Goal: Task Accomplishment & Management: Use online tool/utility

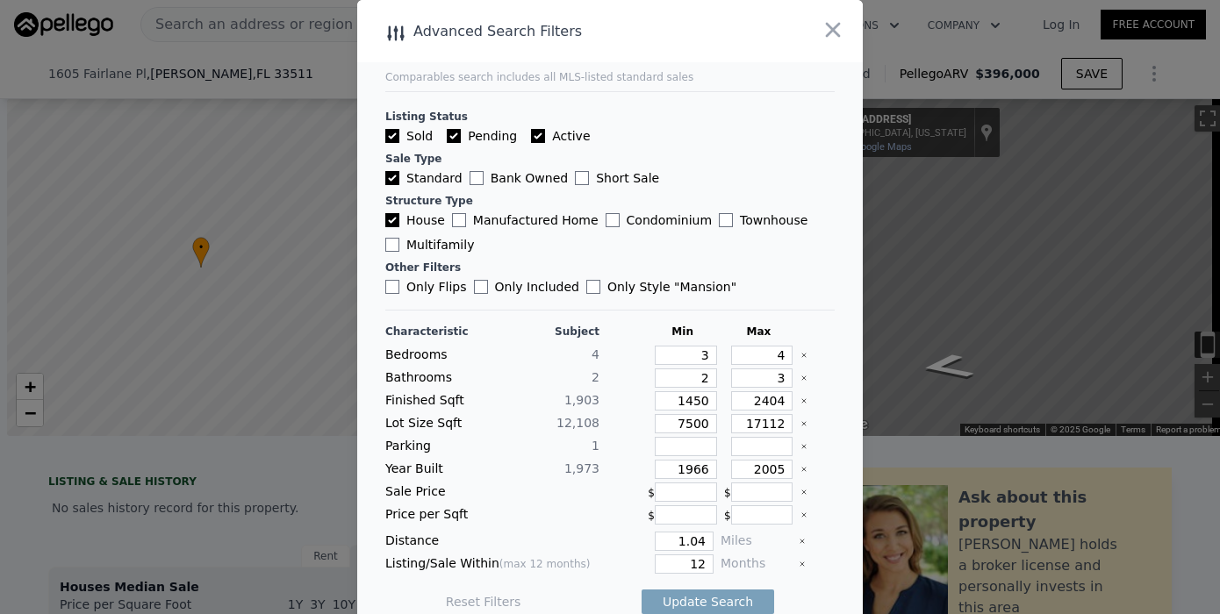
scroll to position [0, 7]
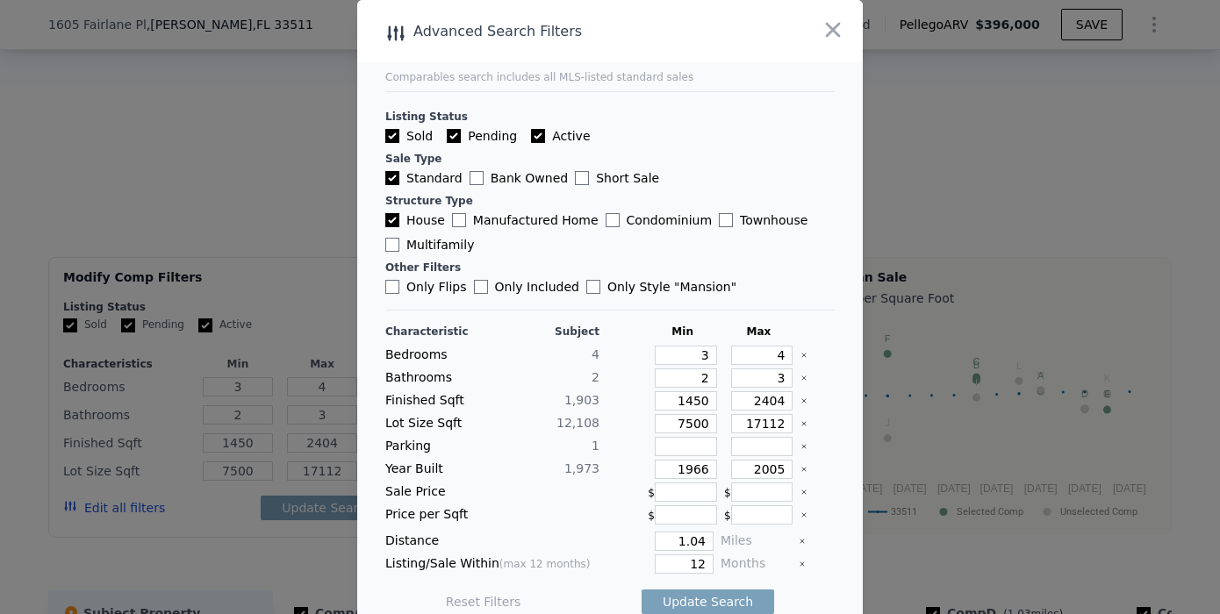
drag, startPoint x: 834, startPoint y: 32, endPoint x: 729, endPoint y: 192, distance: 191.3
click at [729, 194] on div "Advanced Search Filters Comparables search includes all MLS-listed standard sal…" at bounding box center [610, 315] width 506 height 630
click at [531, 131] on input "Active" at bounding box center [538, 136] width 14 height 14
checkbox input "false"
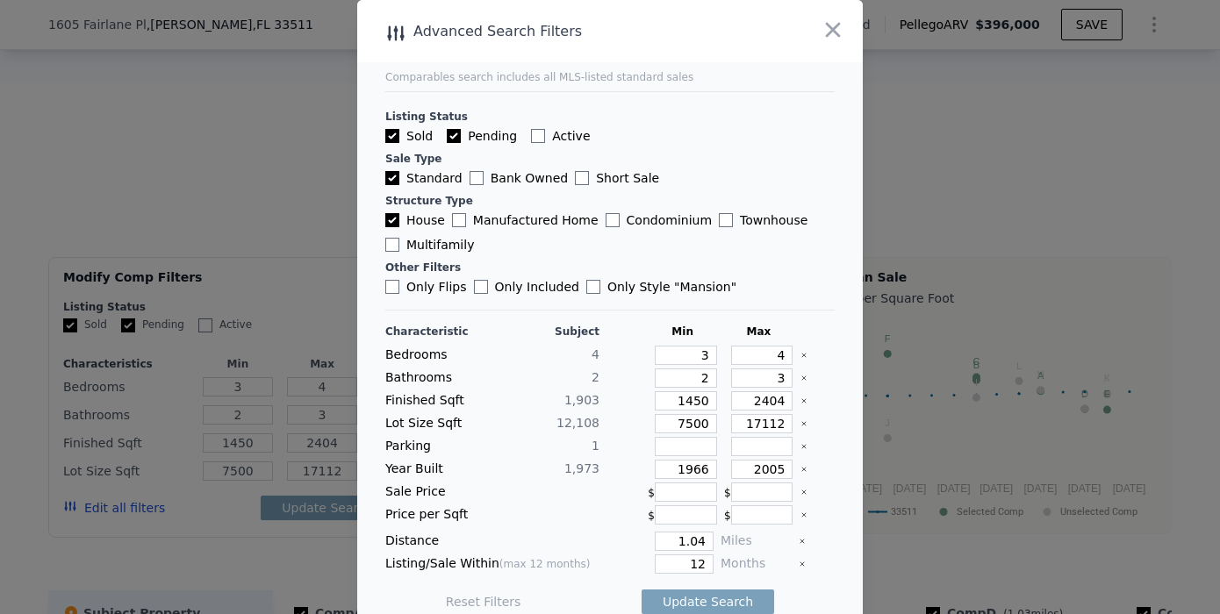
click at [447, 132] on input "Pending" at bounding box center [454, 136] width 14 height 14
checkbox input "false"
click at [821, 37] on icon "button" at bounding box center [833, 30] width 25 height 25
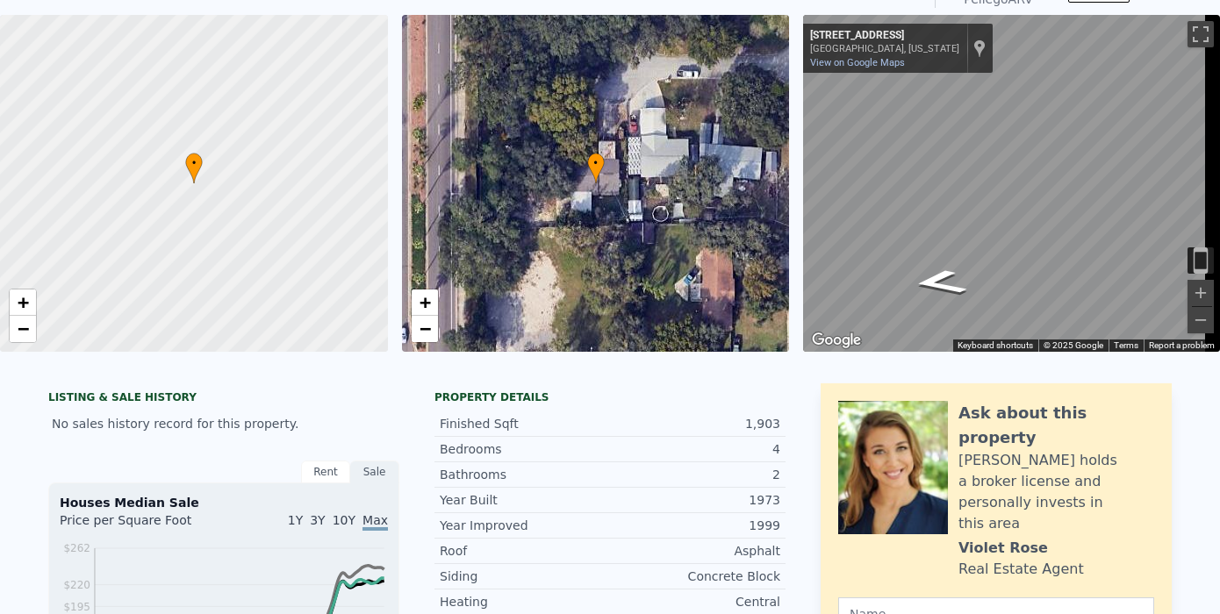
scroll to position [0, 0]
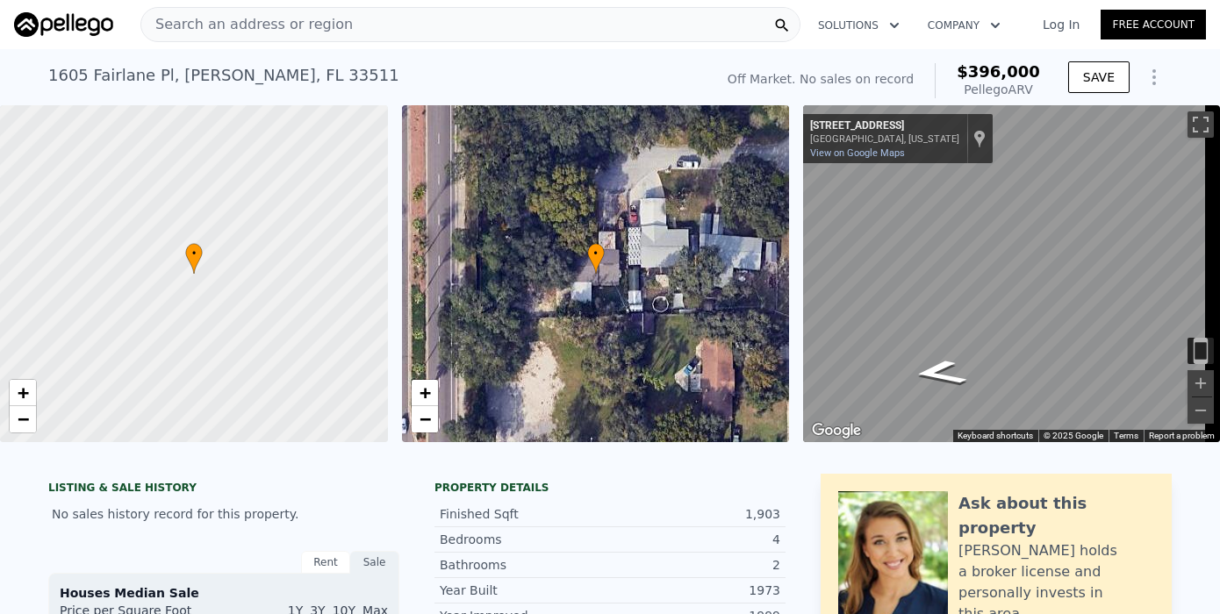
click at [162, 21] on span "Search an address or region" at bounding box center [247, 24] width 212 height 21
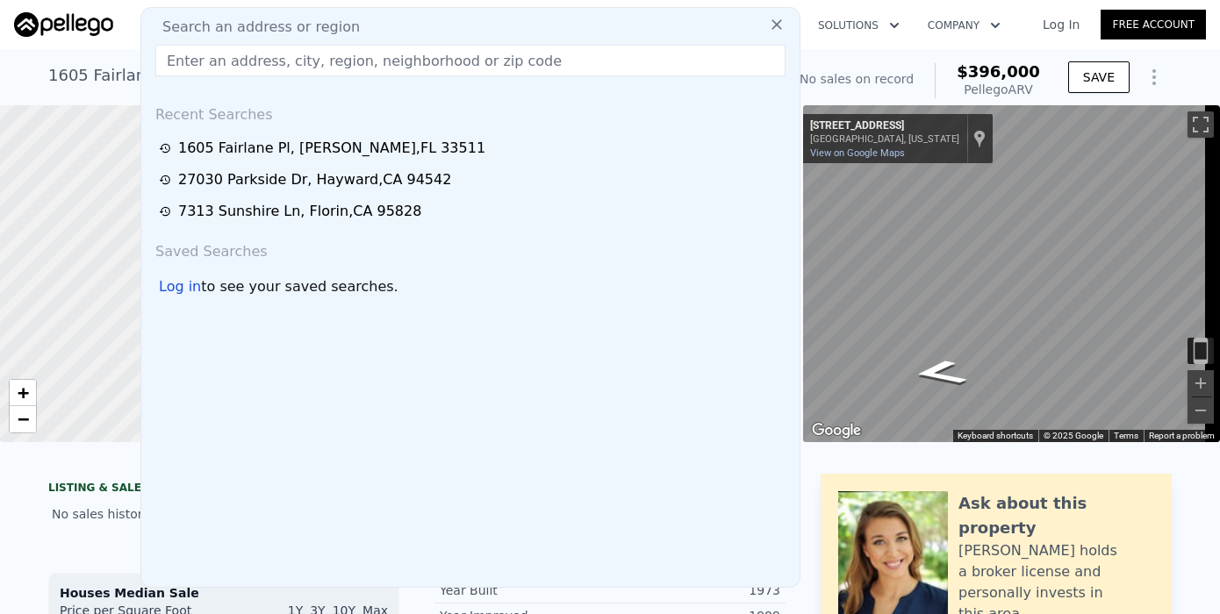
drag, startPoint x: 162, startPoint y: 21, endPoint x: 493, endPoint y: 23, distance: 330.9
click at [493, 23] on div "Search an address or region" at bounding box center [470, 27] width 644 height 21
paste input "[STREET_ADDRESS]"
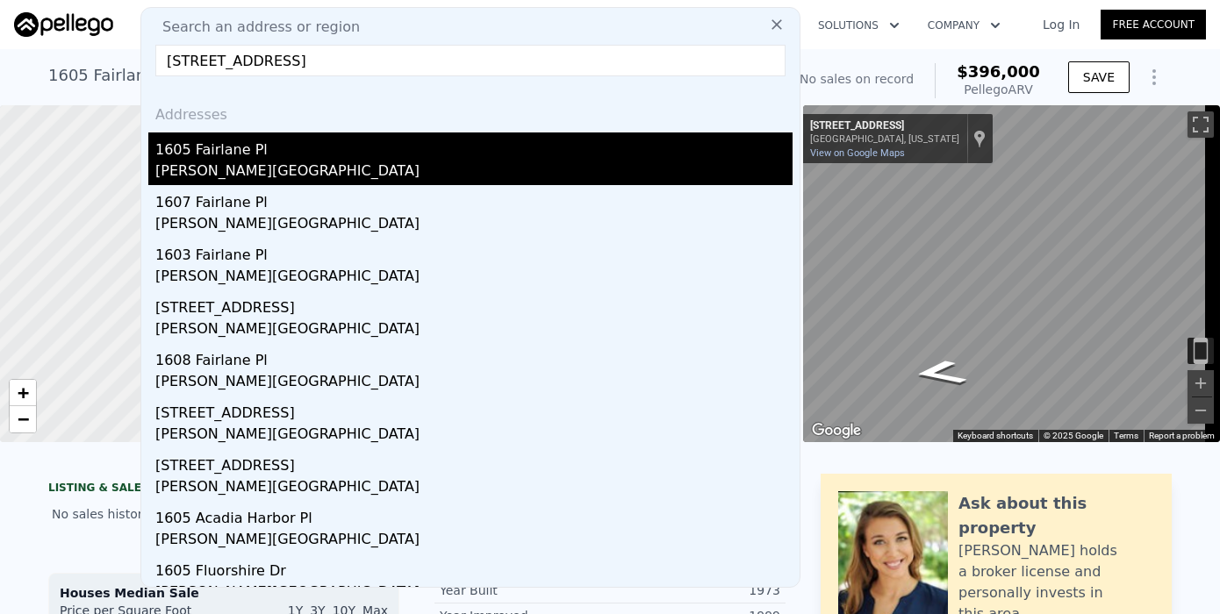
type input "[STREET_ADDRESS]"
click at [198, 151] on div "1605 Fairlane Pl" at bounding box center [473, 147] width 637 height 28
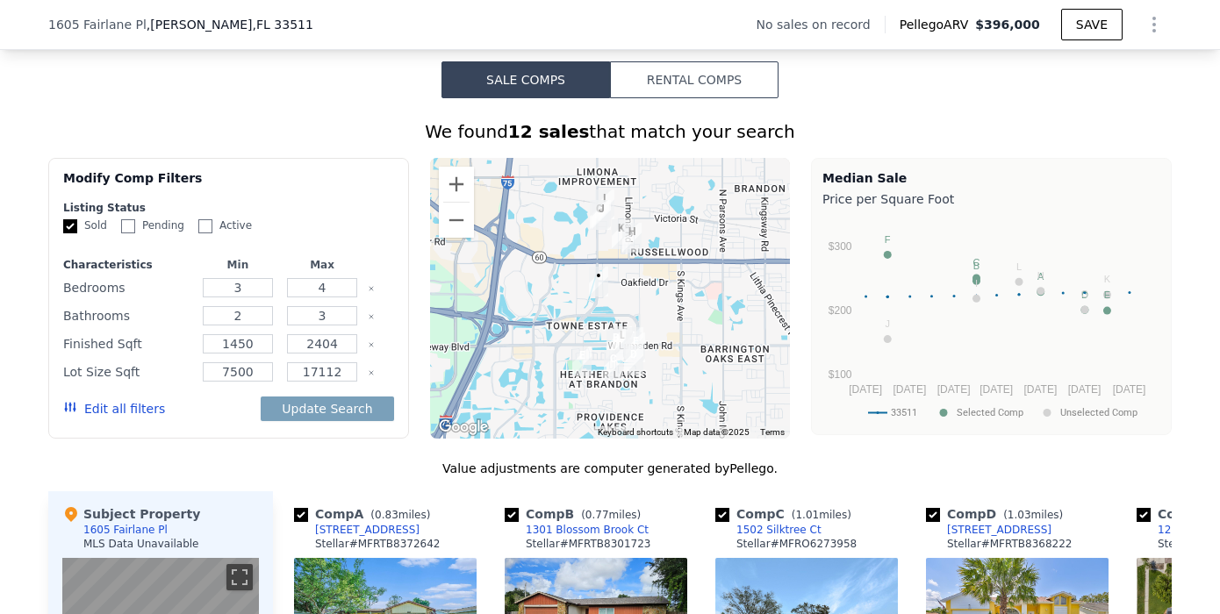
scroll to position [1267, 0]
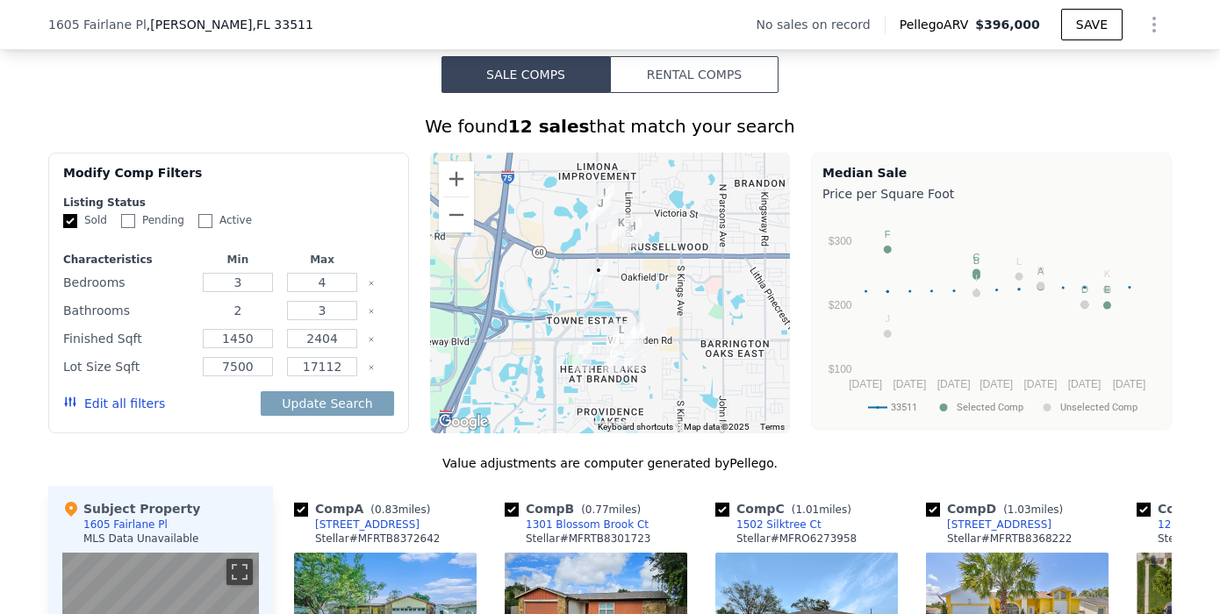
drag, startPoint x: 233, startPoint y: 326, endPoint x: 259, endPoint y: 333, distance: 26.4
click at [233, 320] on input "2" at bounding box center [237, 310] width 69 height 19
click at [63, 408] on icon "button" at bounding box center [70, 402] width 14 height 14
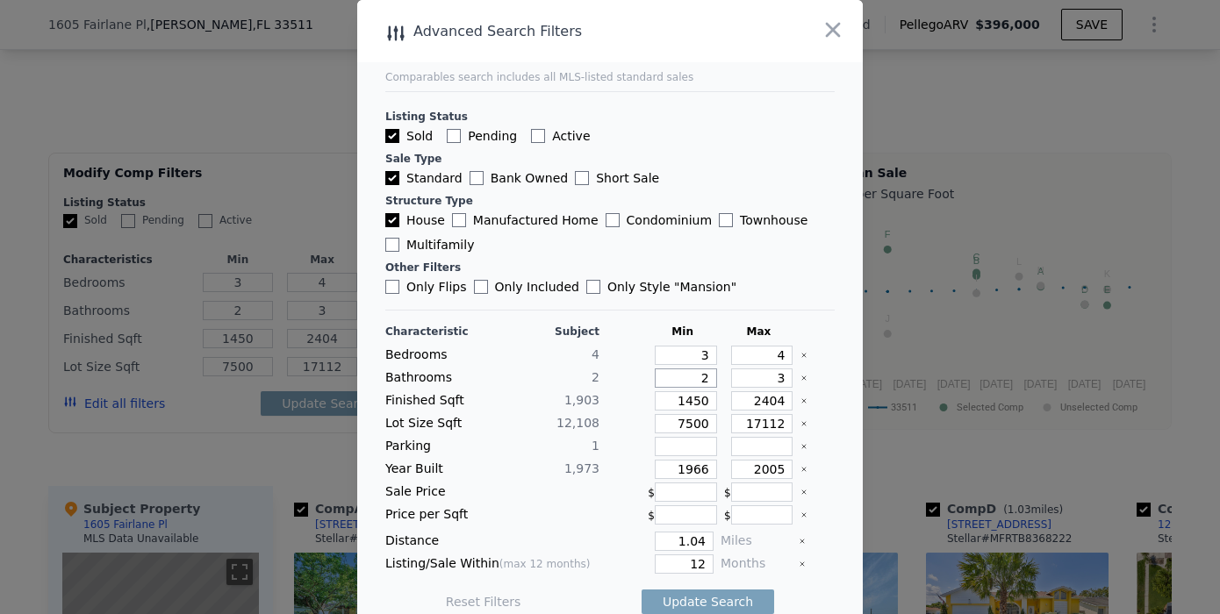
drag, startPoint x: 696, startPoint y: 378, endPoint x: 685, endPoint y: 377, distance: 11.4
click at [685, 377] on input "2" at bounding box center [686, 378] width 62 height 19
type input "1"
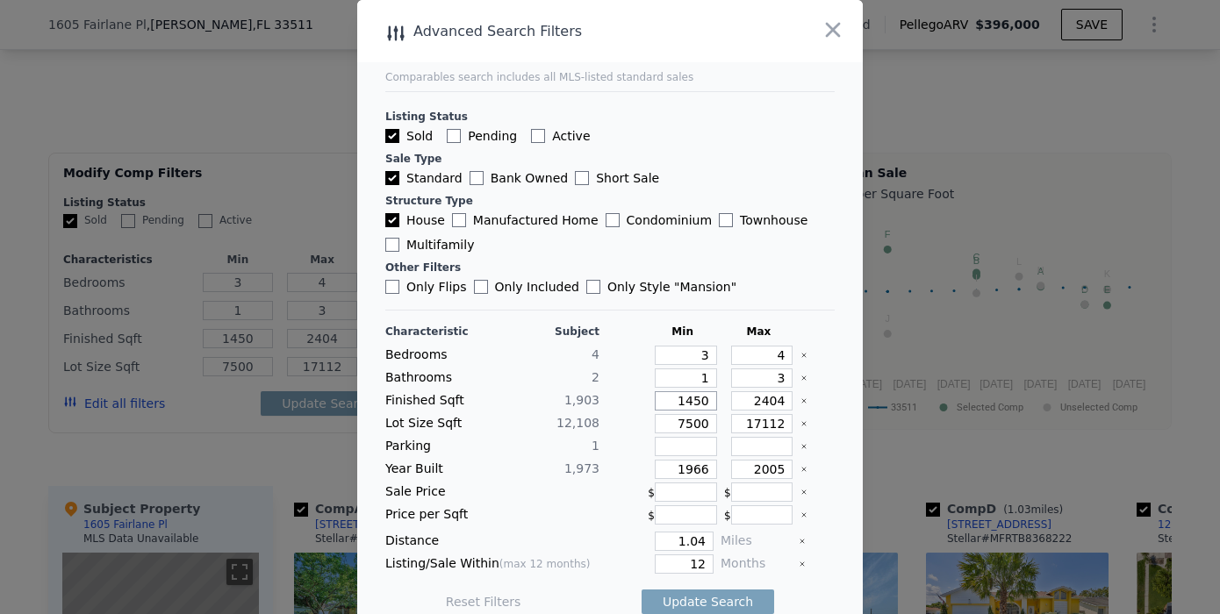
drag, startPoint x: 691, startPoint y: 400, endPoint x: 655, endPoint y: 398, distance: 36.0
click at [655, 398] on input "1450" at bounding box center [686, 400] width 62 height 19
checkbox input "true"
type input "2"
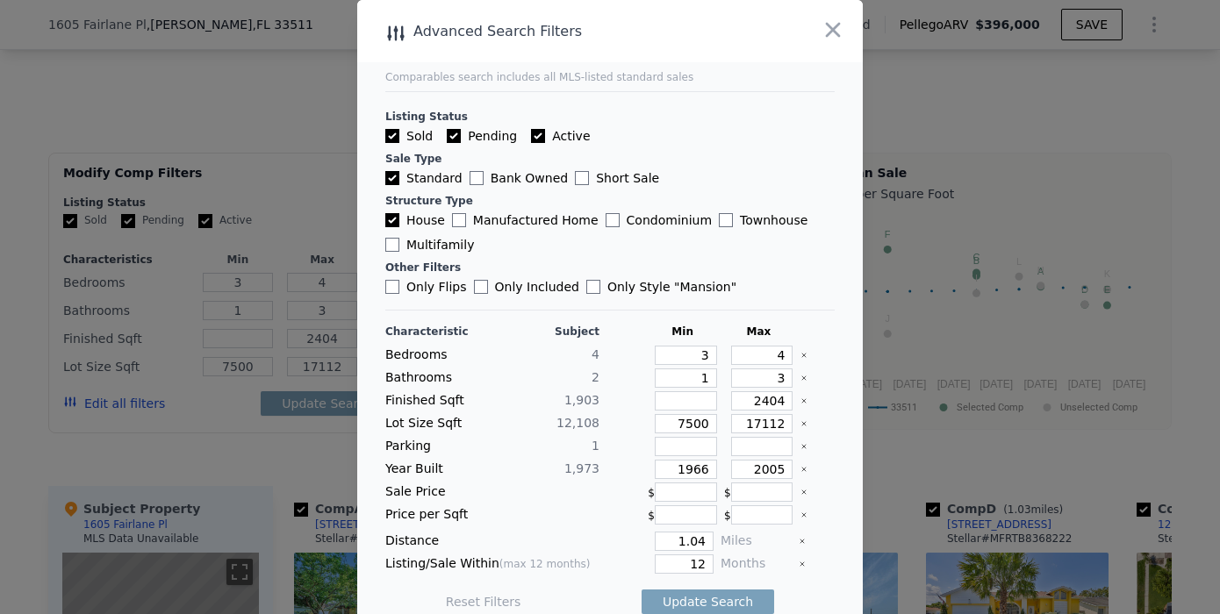
type input "1450"
checkbox input "true"
type input "2"
type input "1450"
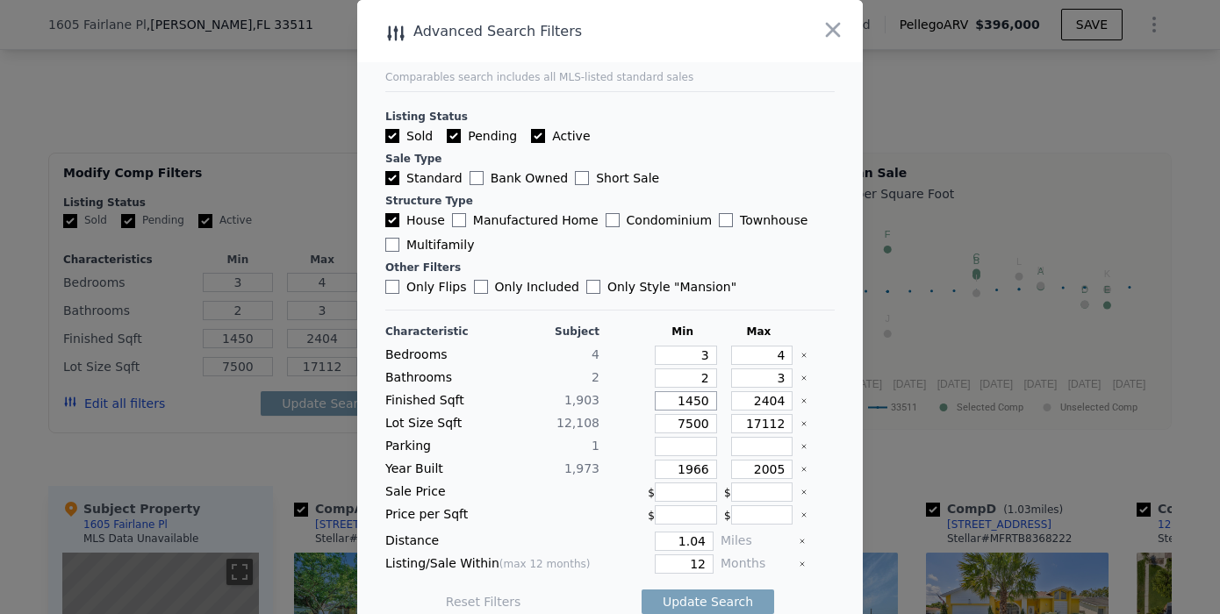
drag, startPoint x: 691, startPoint y: 398, endPoint x: 650, endPoint y: 398, distance: 40.4
click at [655, 398] on input "1450" at bounding box center [686, 400] width 62 height 19
drag, startPoint x: 761, startPoint y: 422, endPoint x: 791, endPoint y: 421, distance: 29.9
click at [762, 422] on input "17112" at bounding box center [762, 423] width 62 height 19
drag, startPoint x: 737, startPoint y: 492, endPoint x: 747, endPoint y: 488, distance: 10.6
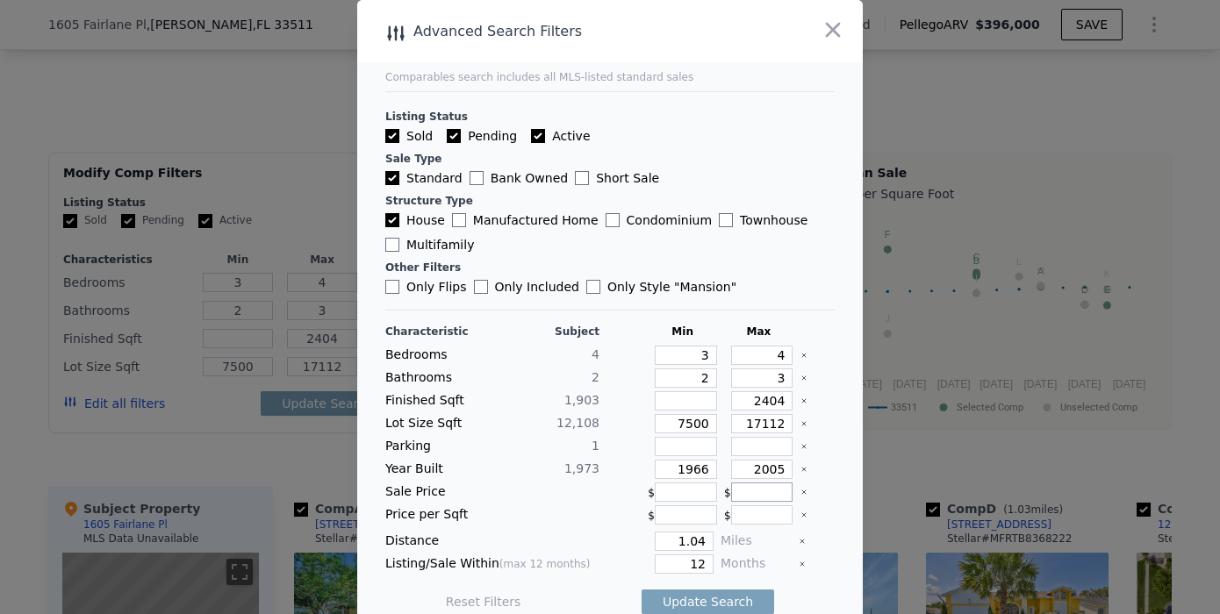
click at [740, 490] on input "number" at bounding box center [762, 492] width 62 height 19
click at [531, 136] on input "Active" at bounding box center [538, 136] width 14 height 14
checkbox input "false"
click at [447, 129] on input "Pending" at bounding box center [454, 136] width 14 height 14
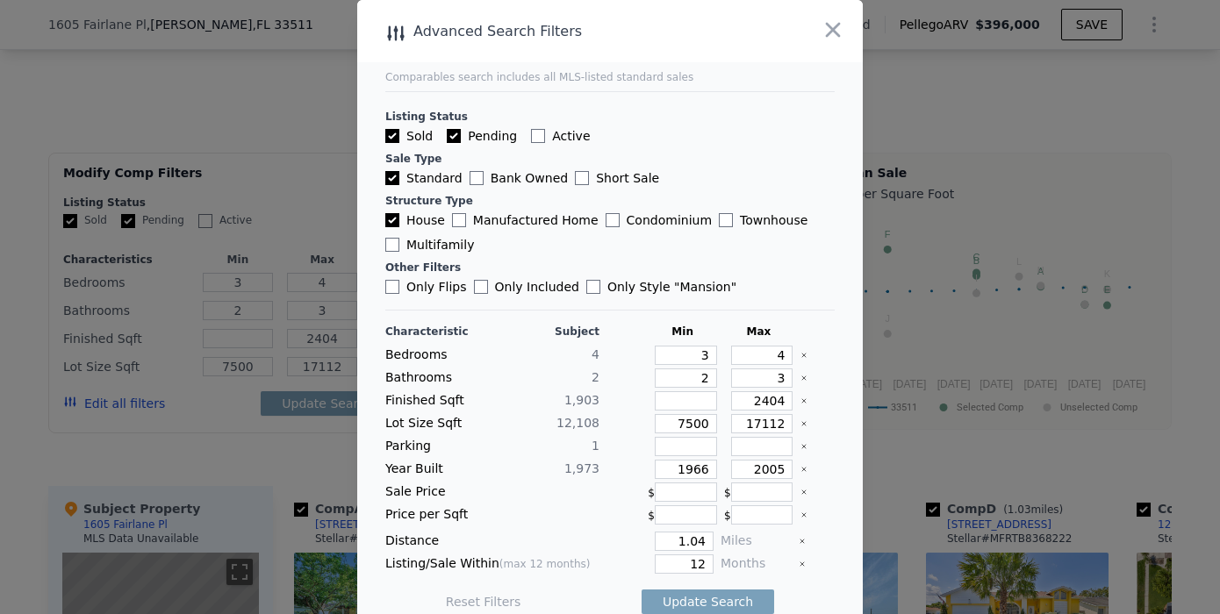
checkbox input "false"
checkbox input "true"
type input "1450"
checkbox input "true"
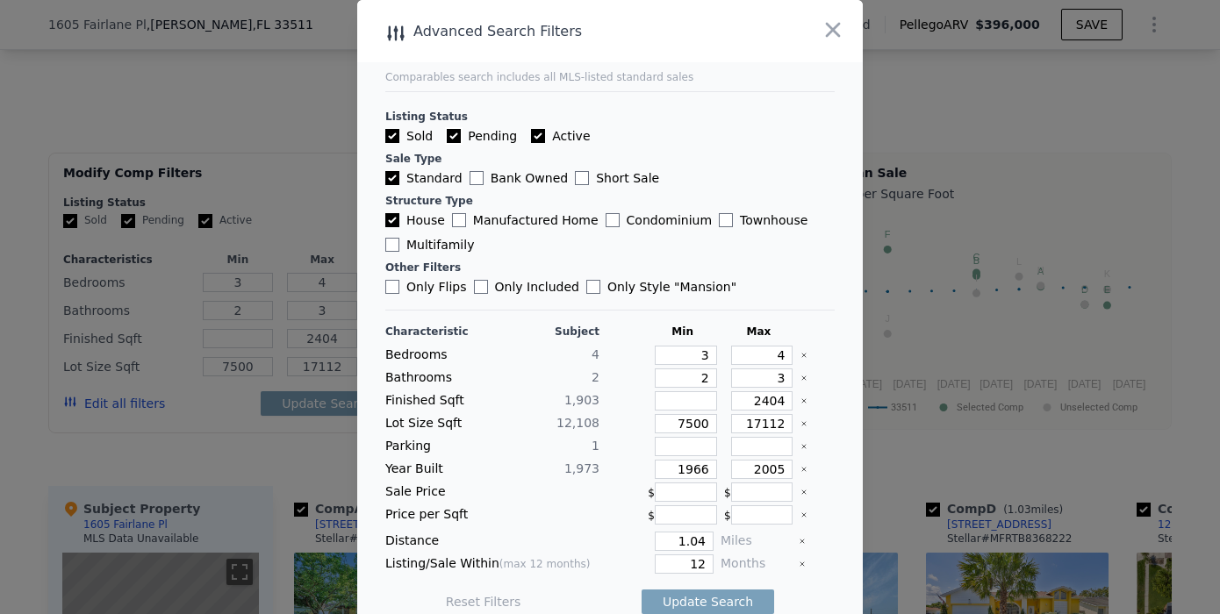
checkbox input "true"
type input "1450"
drag, startPoint x: 739, startPoint y: 422, endPoint x: 783, endPoint y: 422, distance: 43.9
click at [783, 422] on div "Lot Size Sqft 12,108 7500 17112" at bounding box center [609, 423] width 449 height 19
type input "15"
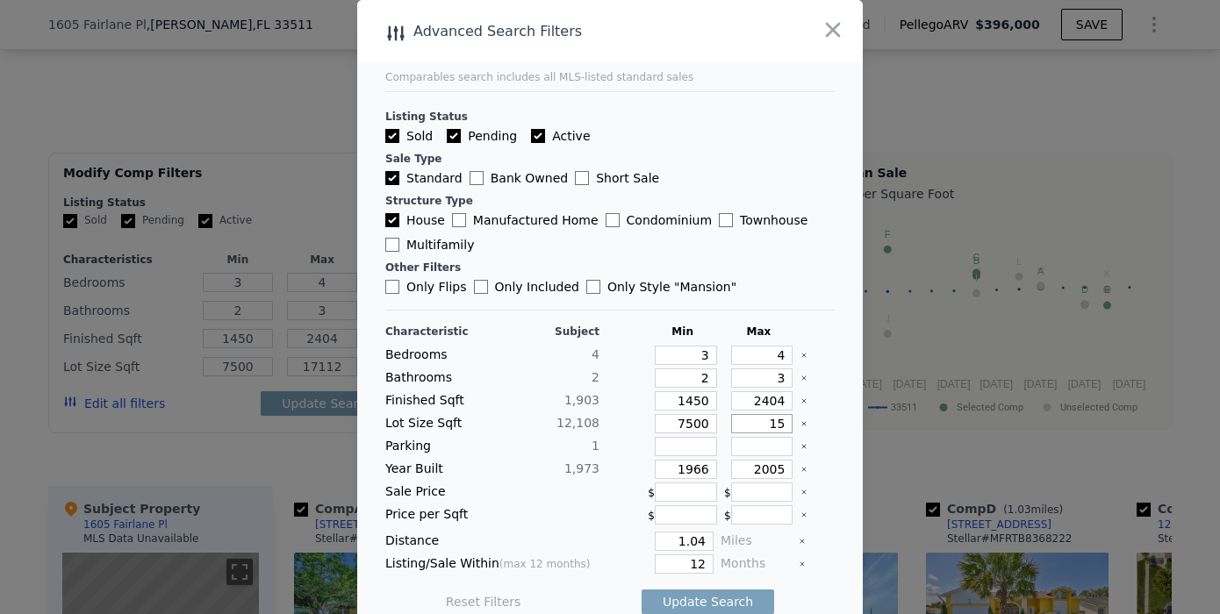
type input "15"
type input "150"
type input "15"
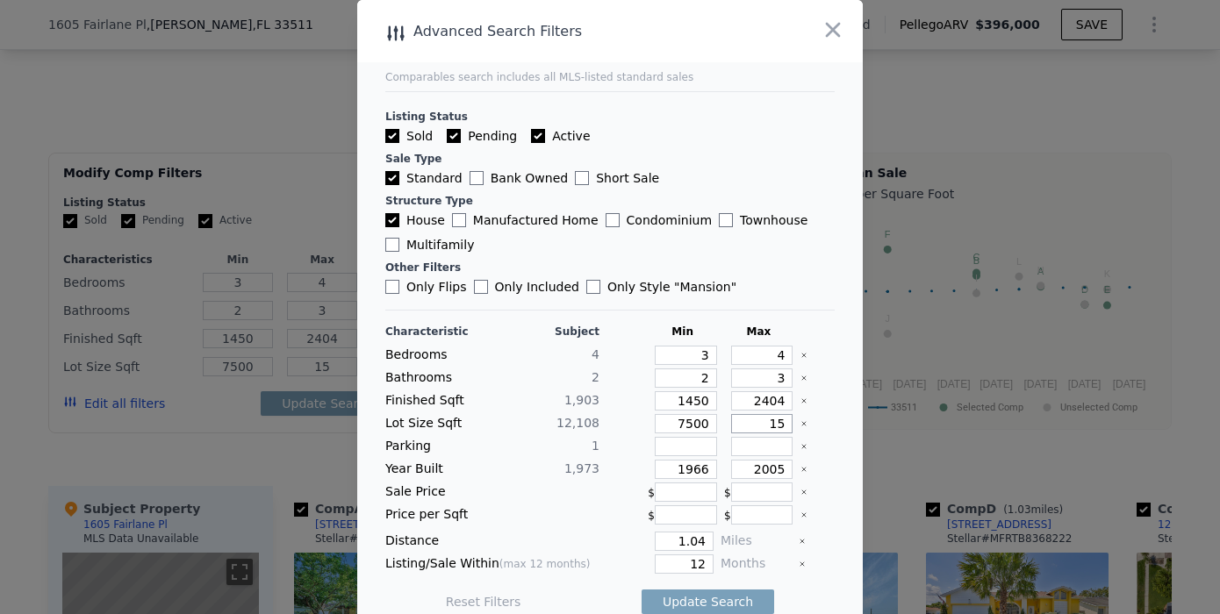
type input "151"
type input "1510"
type input "15108"
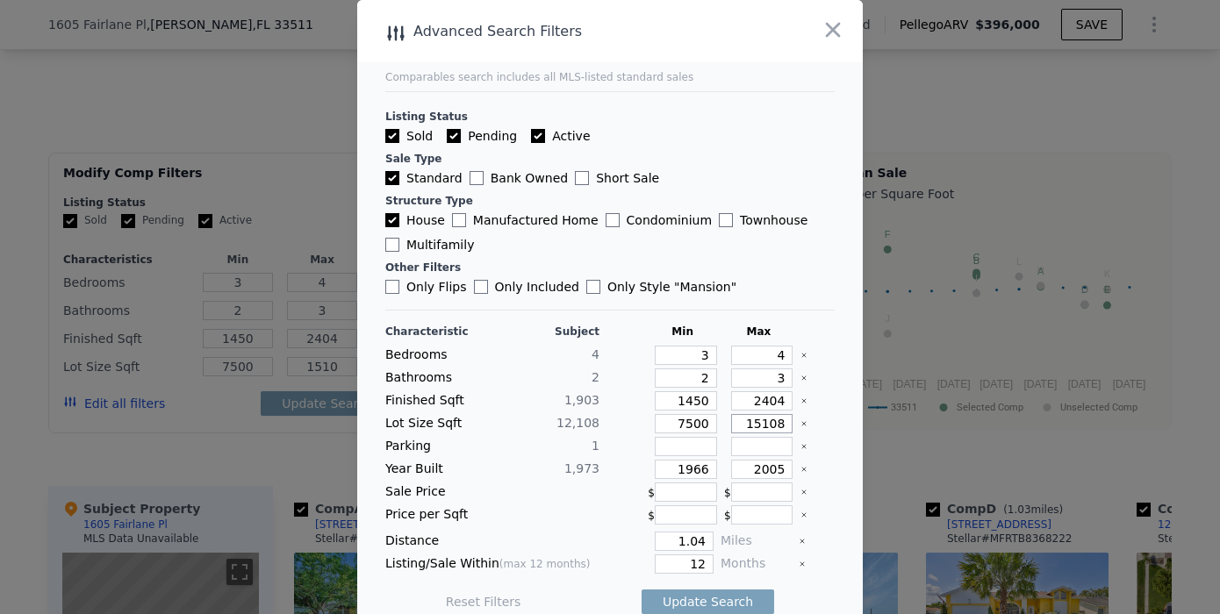
type input "15108"
drag, startPoint x: 690, startPoint y: 426, endPoint x: 661, endPoint y: 430, distance: 29.3
click at [661, 430] on input "7500" at bounding box center [686, 423] width 62 height 19
drag, startPoint x: 735, startPoint y: 471, endPoint x: 788, endPoint y: 467, distance: 53.7
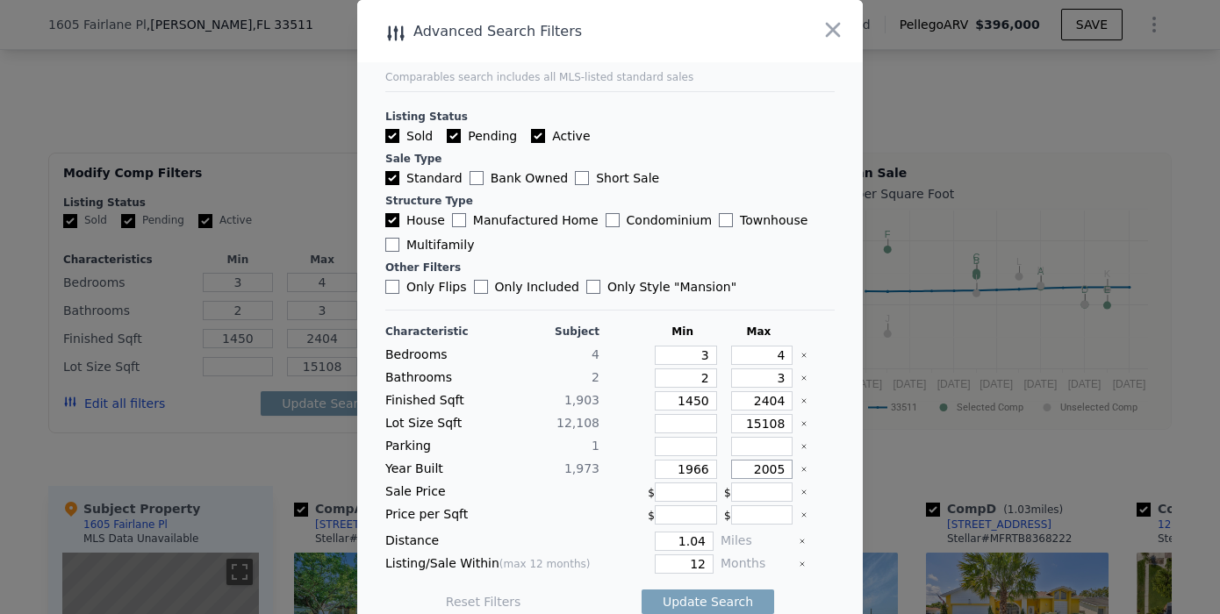
click at [786, 466] on div "Year Built 1,973 1966 2005" at bounding box center [609, 469] width 449 height 19
type input "1988"
drag, startPoint x: 665, startPoint y: 472, endPoint x: 778, endPoint y: 507, distance: 117.7
click at [700, 469] on div "Year Built 1,973 1966 1988" at bounding box center [609, 469] width 449 height 19
click at [689, 464] on input "1966" at bounding box center [686, 469] width 62 height 19
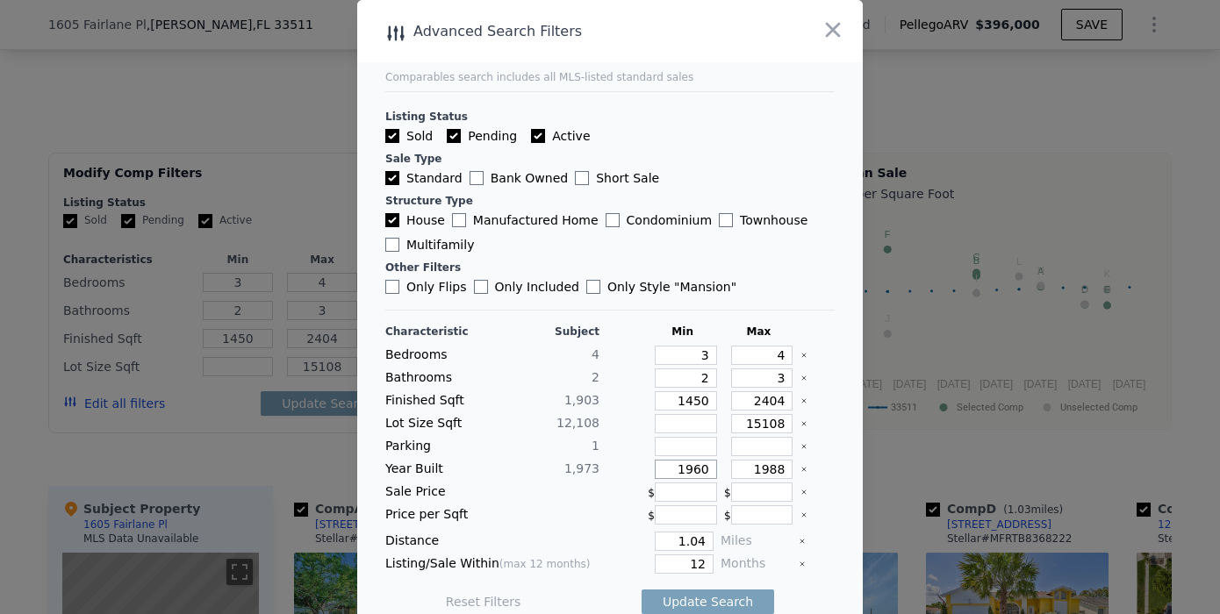
type input "1960"
drag, startPoint x: 665, startPoint y: 532, endPoint x: 715, endPoint y: 536, distance: 50.2
click at [715, 536] on div "Distance 1.04 Miles" at bounding box center [609, 541] width 449 height 19
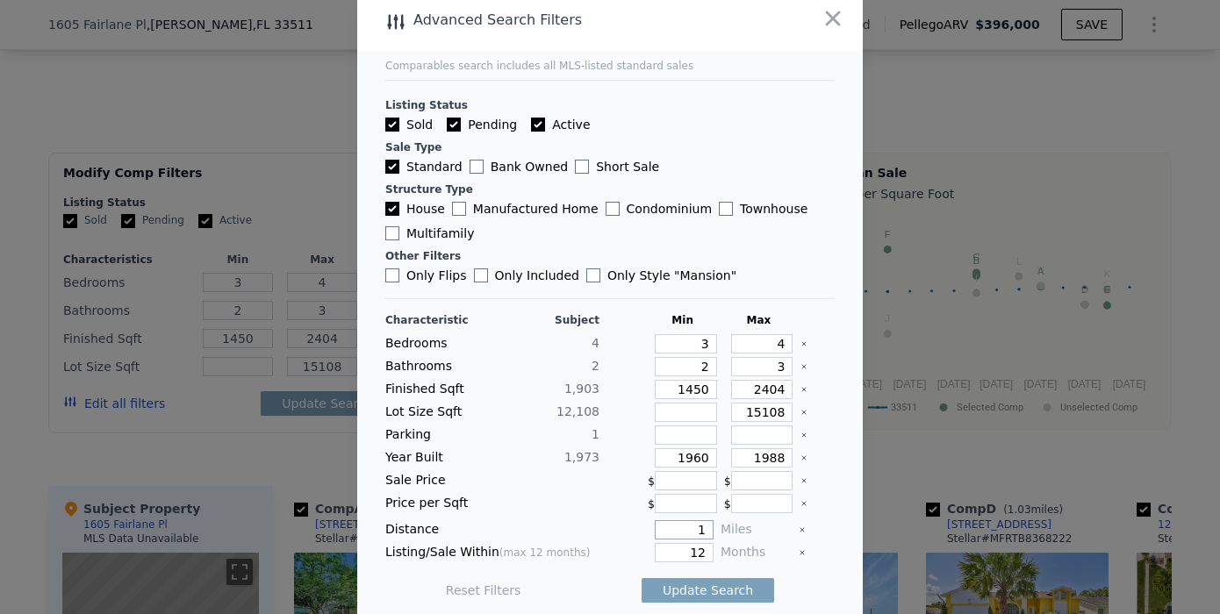
scroll to position [18, 0]
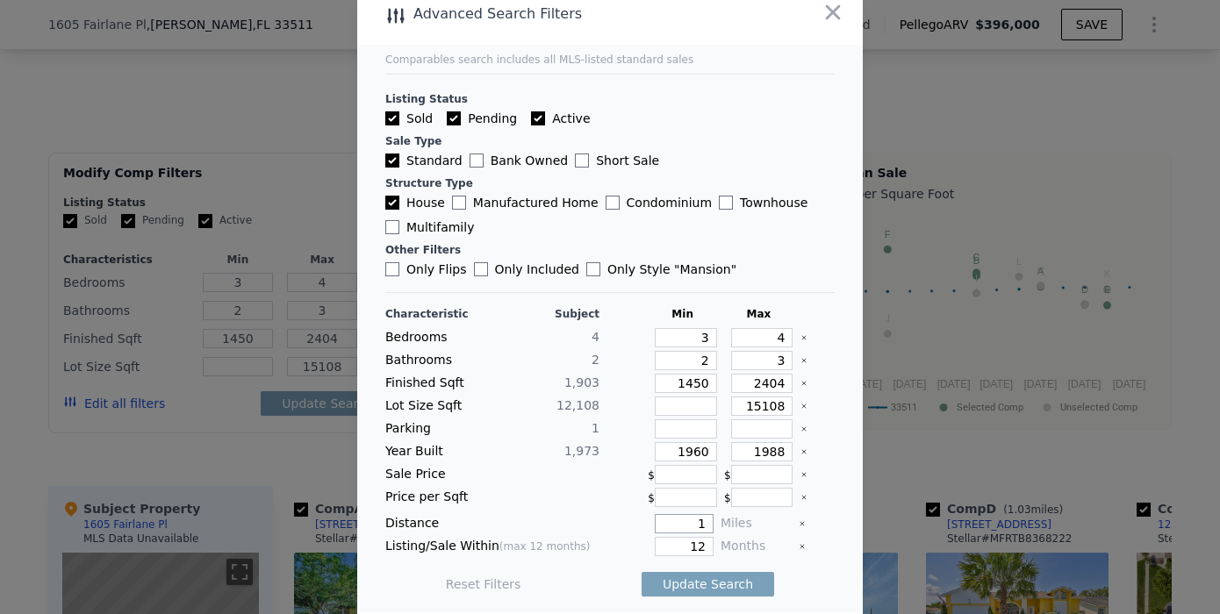
type input "1"
drag, startPoint x: 668, startPoint y: 534, endPoint x: 707, endPoint y: 541, distance: 39.3
click at [707, 541] on div "Listing/Sale Within (max 12 months) 12 Months" at bounding box center [609, 546] width 449 height 19
type input "6"
click at [531, 118] on input "Active" at bounding box center [538, 118] width 14 height 14
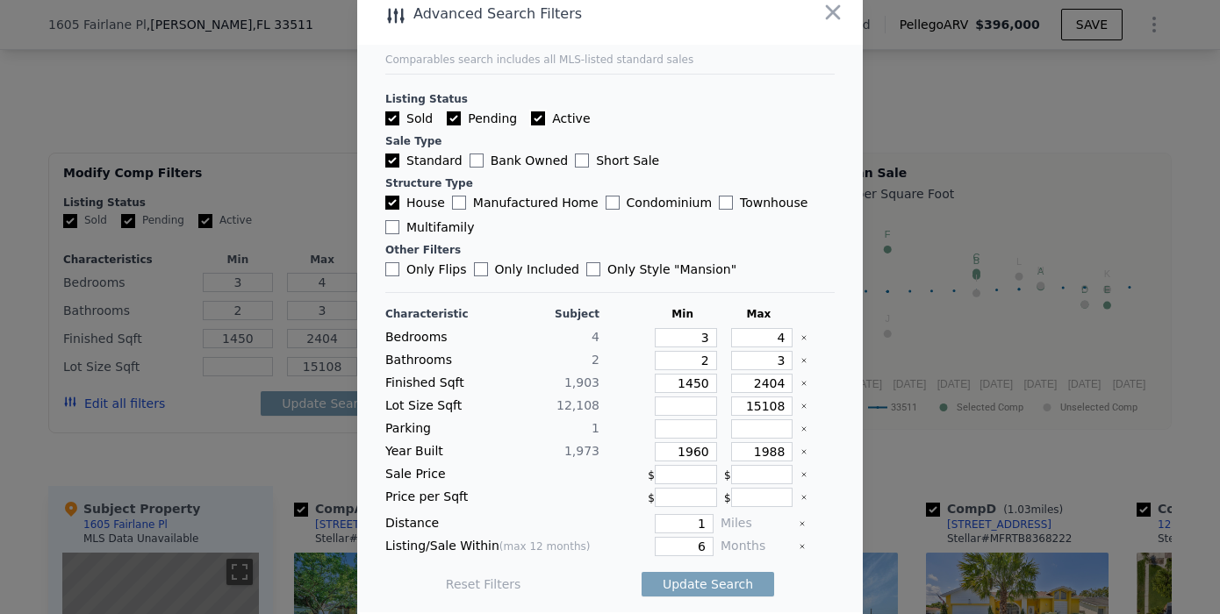
checkbox input "false"
click at [447, 119] on input "Pending" at bounding box center [454, 118] width 14 height 14
checkbox input "false"
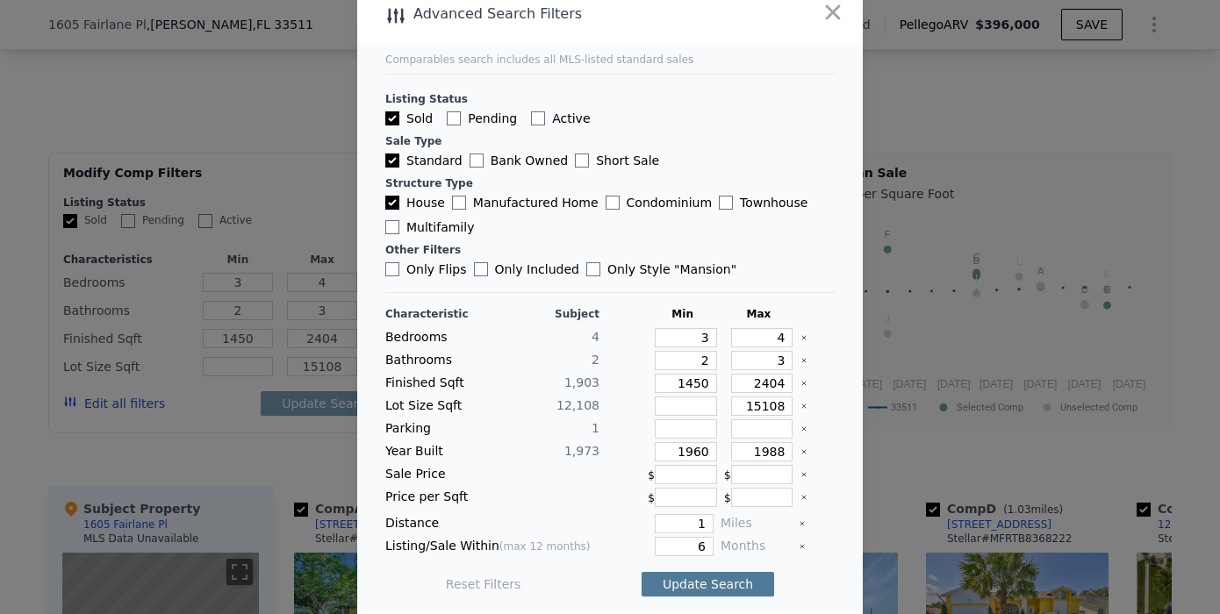
click at [700, 580] on button "Update Search" at bounding box center [708, 584] width 133 height 25
checkbox input "false"
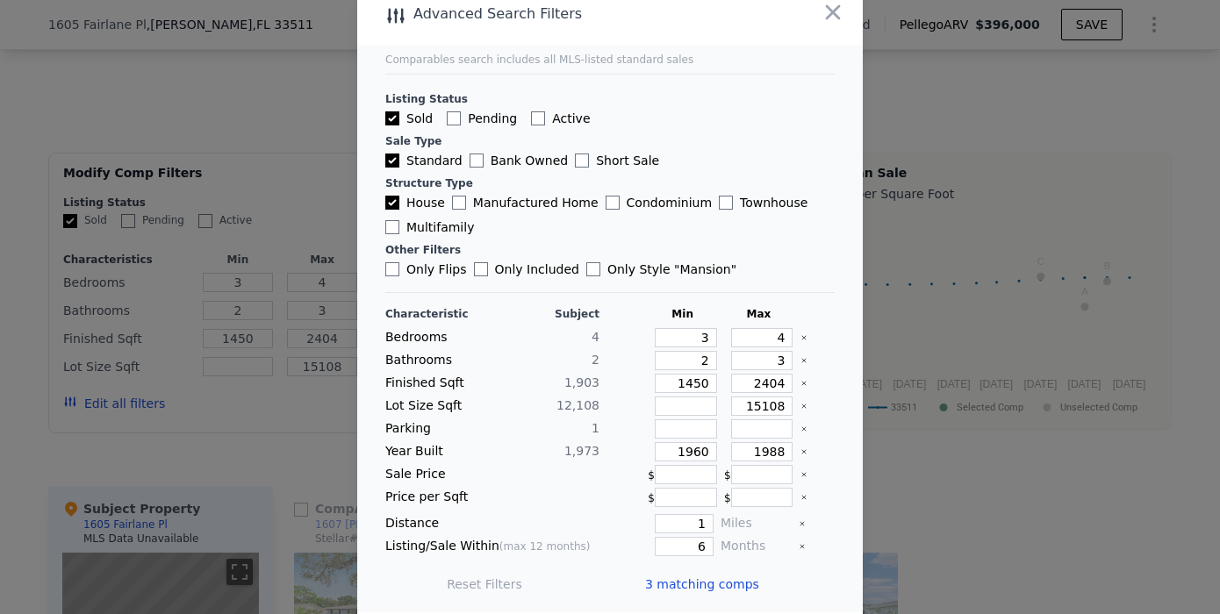
click at [683, 581] on span "3 matching comps" at bounding box center [702, 585] width 114 height 18
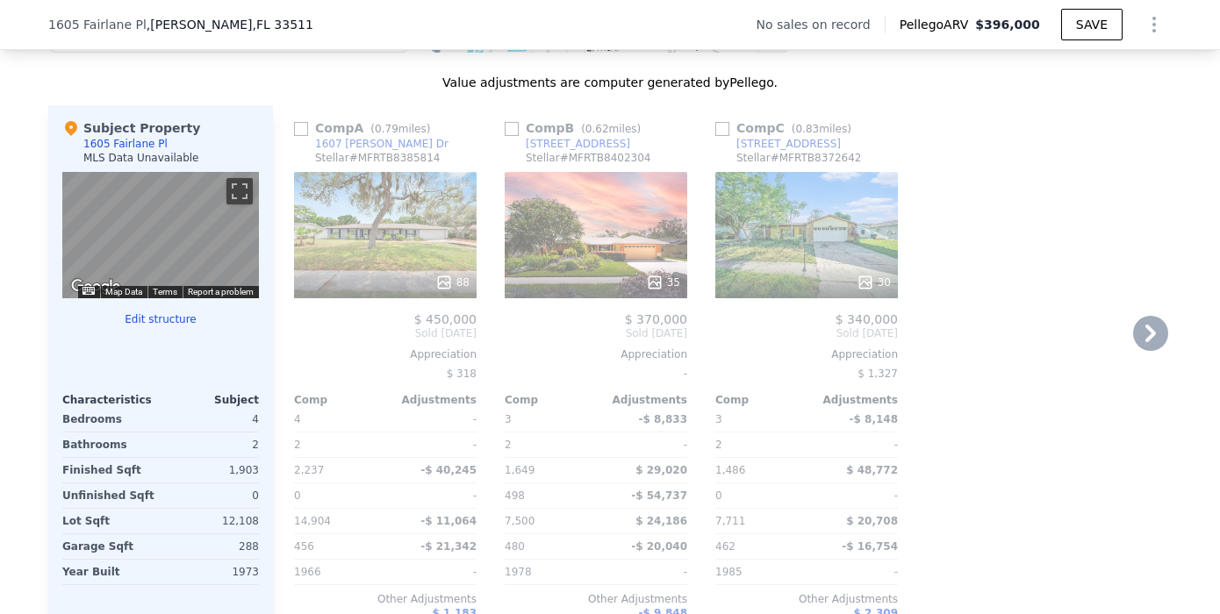
scroll to position [1657, 0]
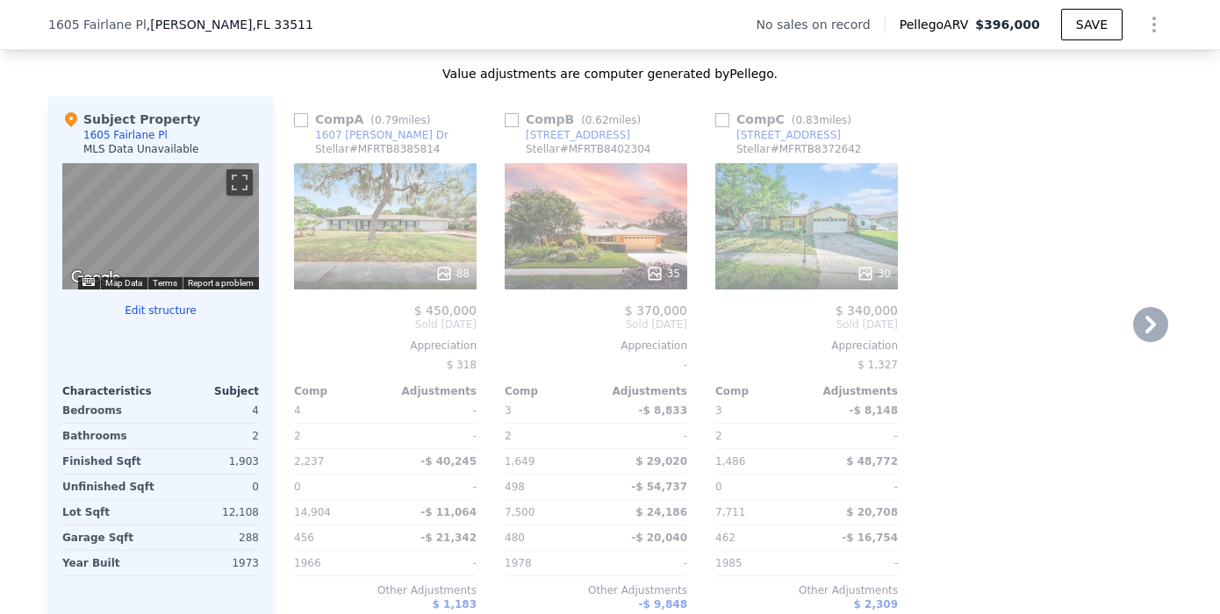
click at [294, 127] on input "checkbox" at bounding box center [301, 120] width 14 height 14
checkbox input "true"
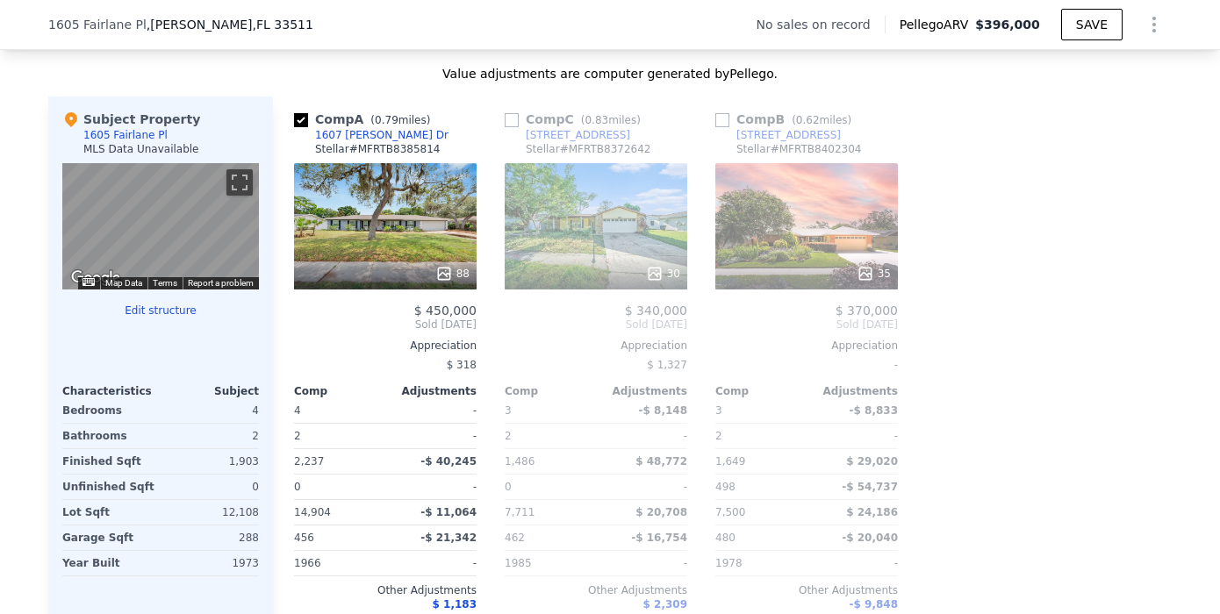
click at [505, 127] on input "checkbox" at bounding box center [512, 120] width 14 height 14
checkbox input "true"
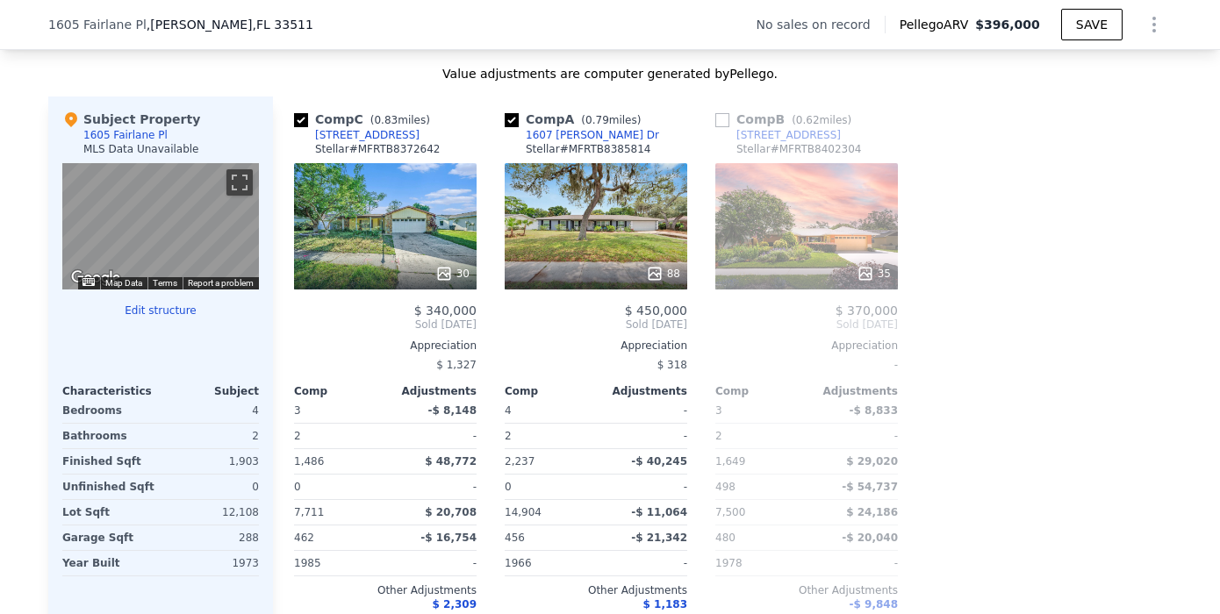
click at [720, 127] on input "checkbox" at bounding box center [722, 120] width 14 height 14
checkbox input "true"
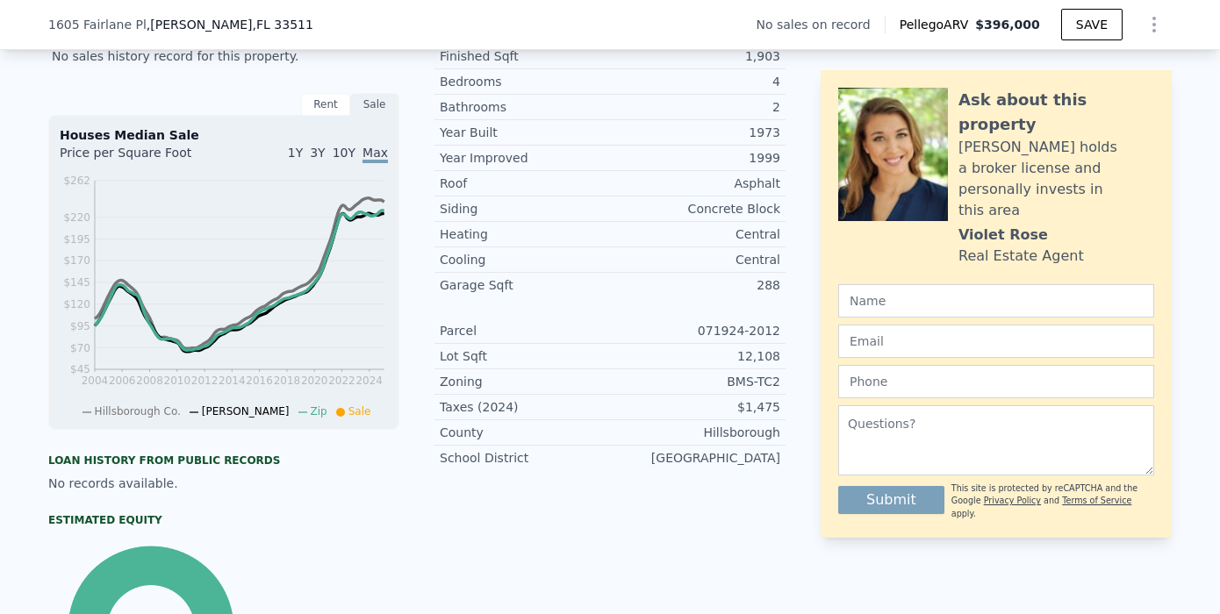
scroll to position [155, 0]
